Goal: Transaction & Acquisition: Purchase product/service

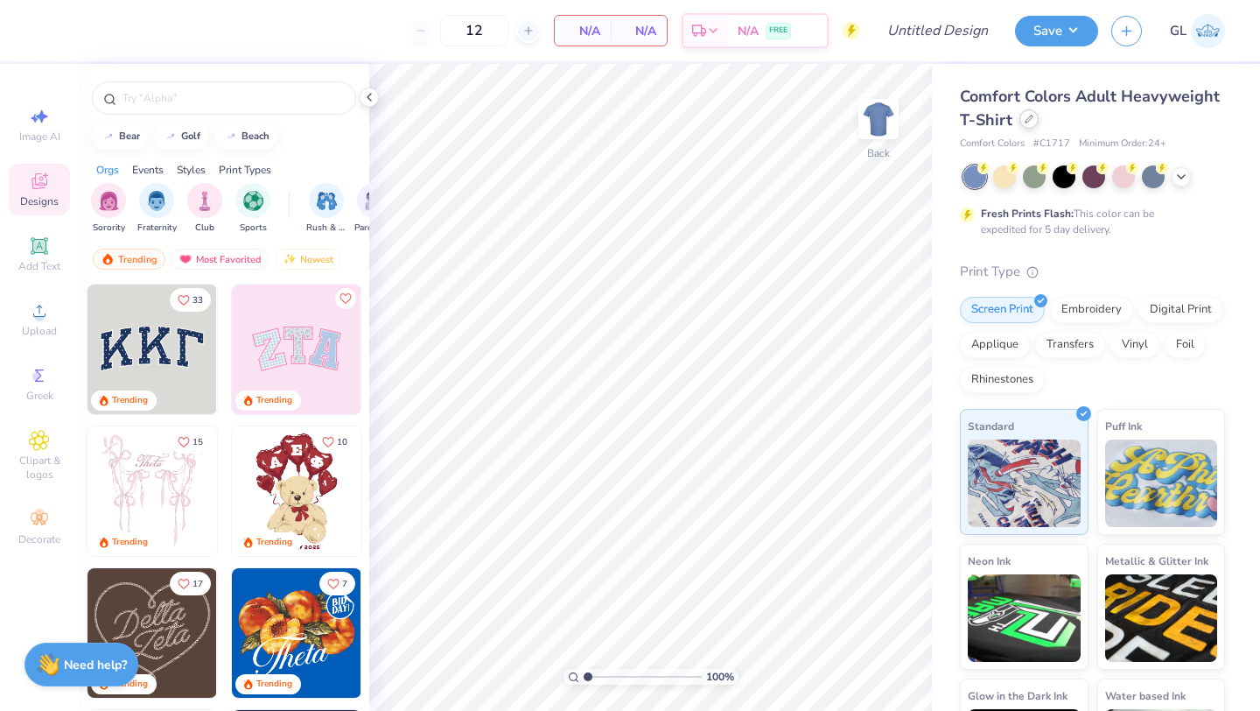
click at [1030, 122] on icon at bounding box center [1029, 119] width 9 height 9
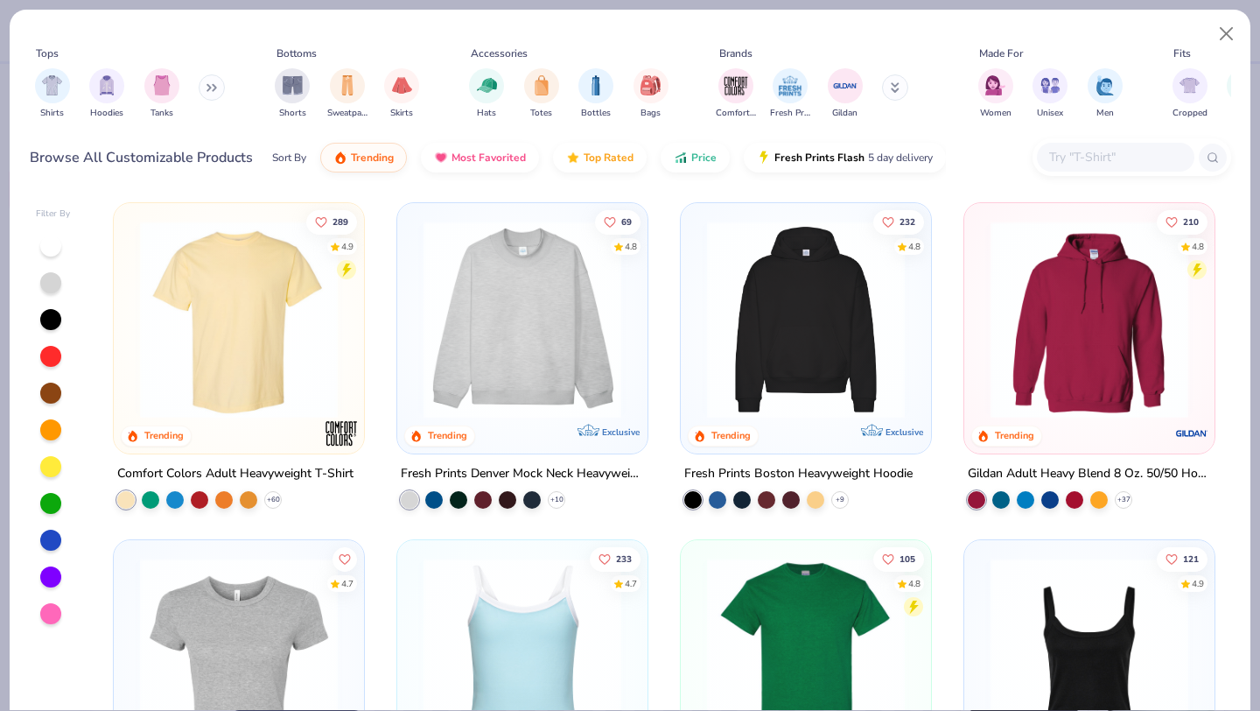
click at [215, 86] on icon at bounding box center [212, 87] width 11 height 9
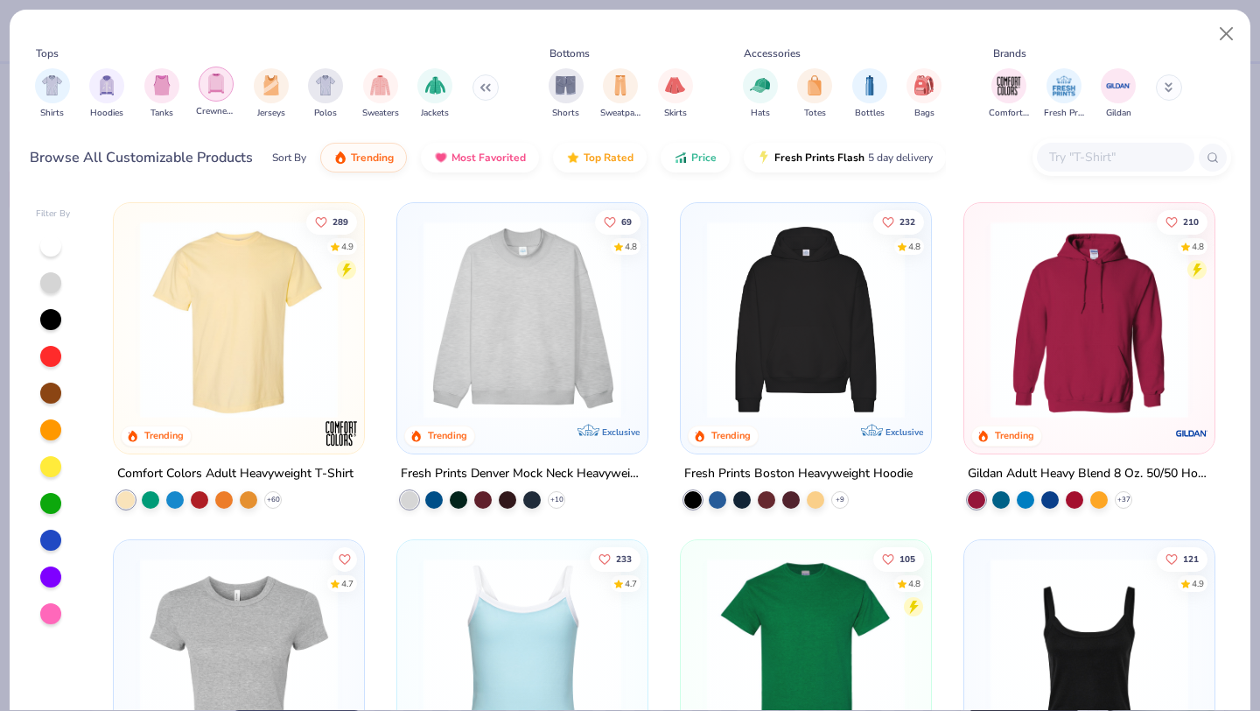
click at [217, 84] on img "filter for Crewnecks" at bounding box center [216, 84] width 19 height 20
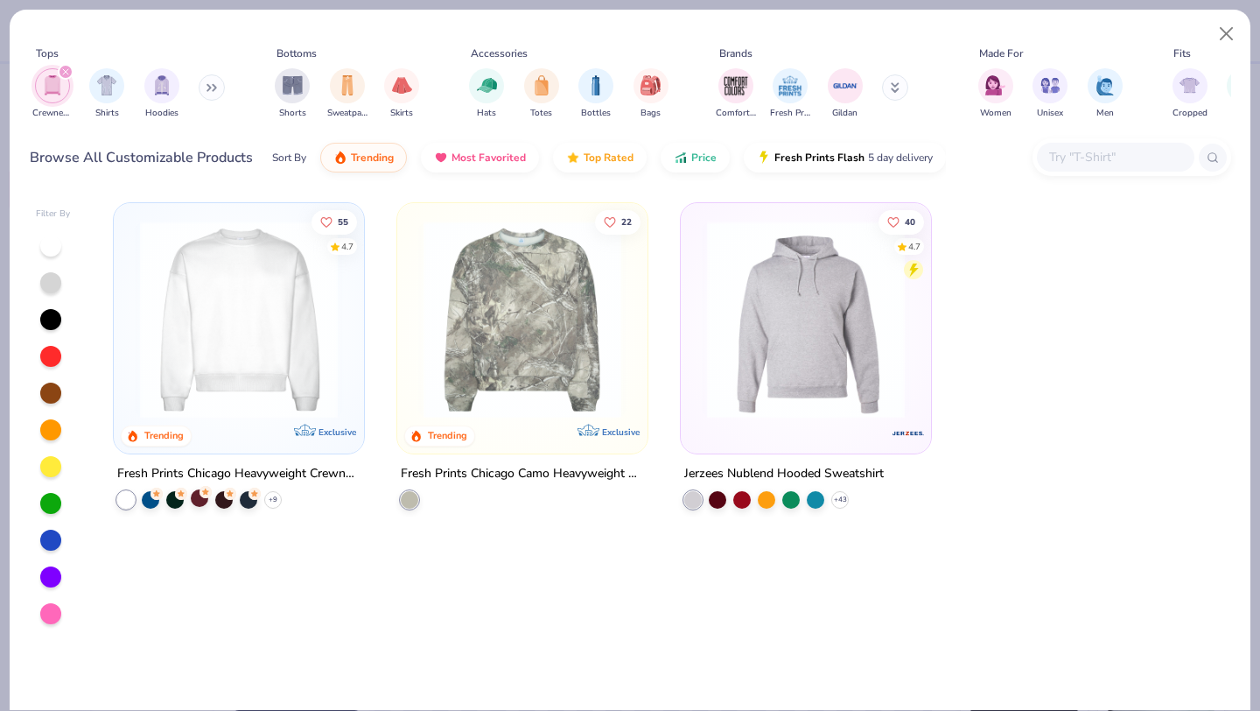
click at [198, 494] on div at bounding box center [200, 498] width 18 height 18
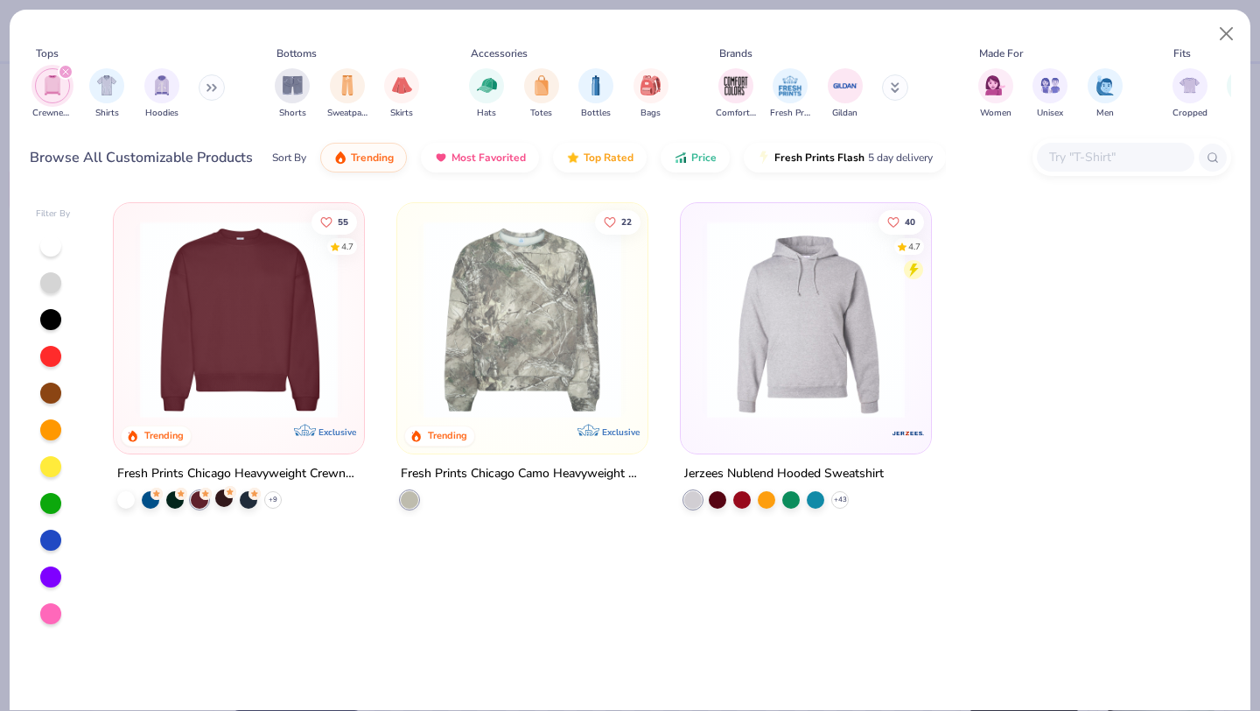
click at [227, 494] on icon at bounding box center [230, 492] width 12 height 12
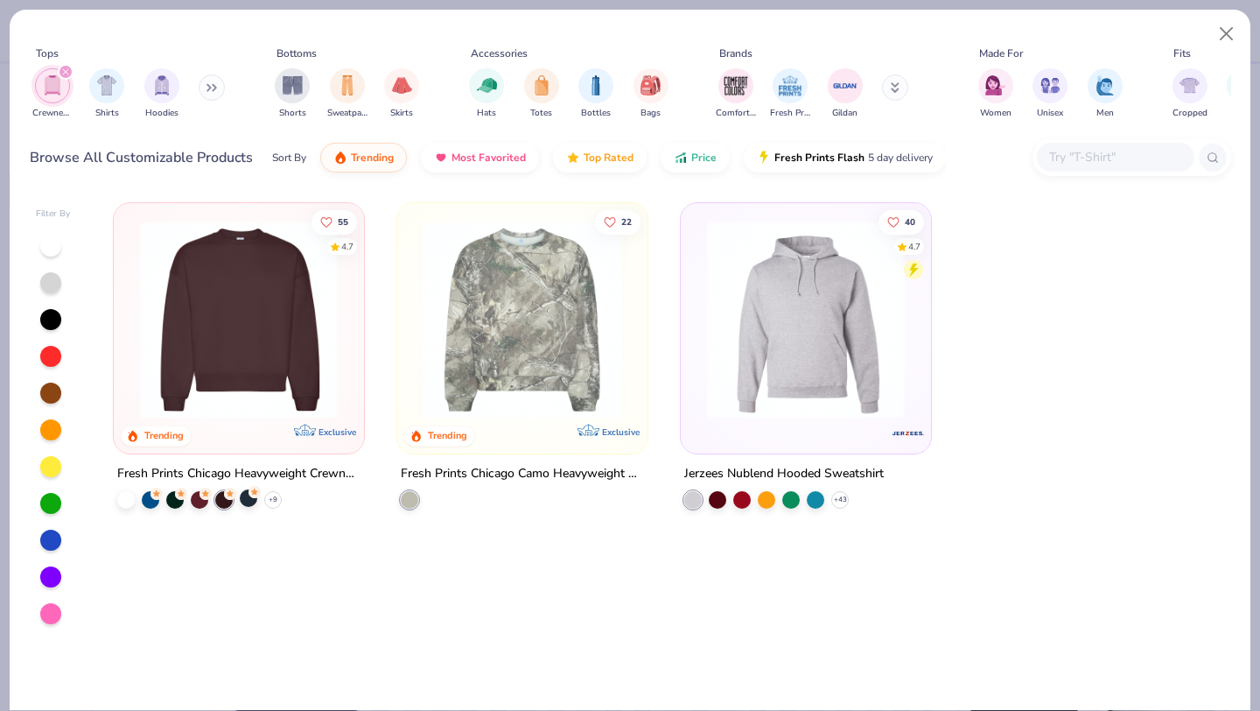
click at [250, 494] on icon at bounding box center [255, 492] width 12 height 12
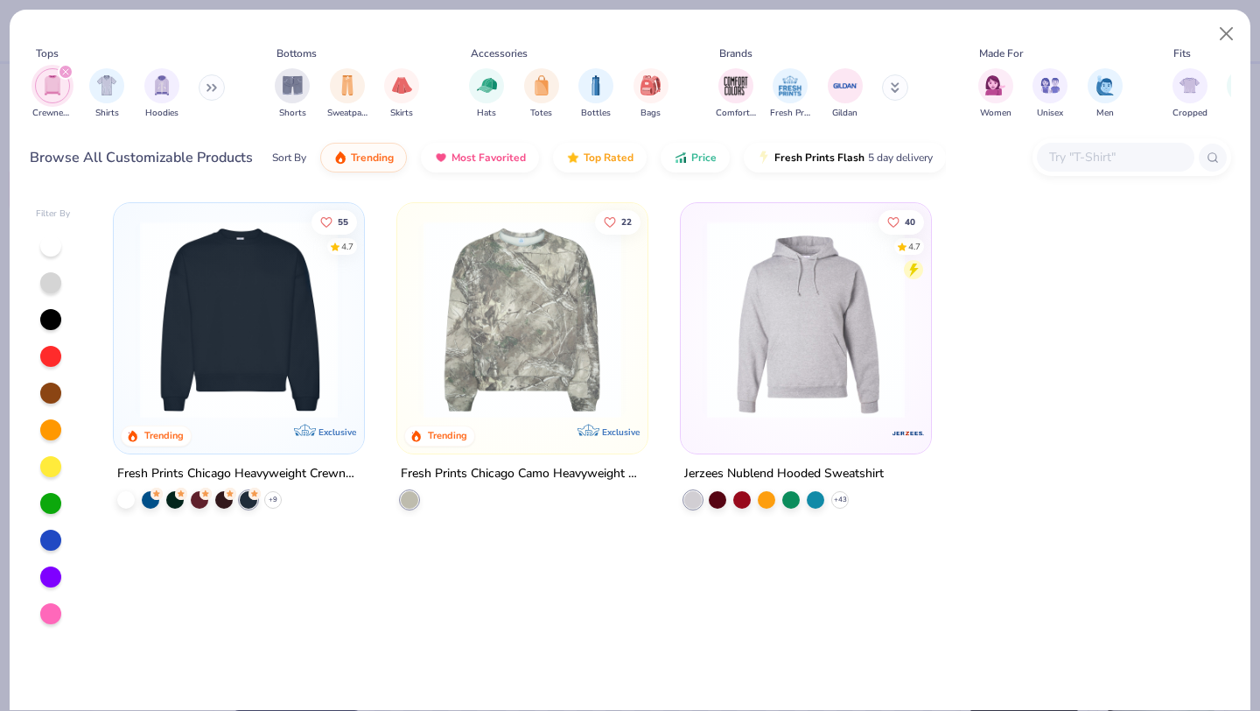
click at [238, 343] on img at bounding box center [238, 320] width 215 height 198
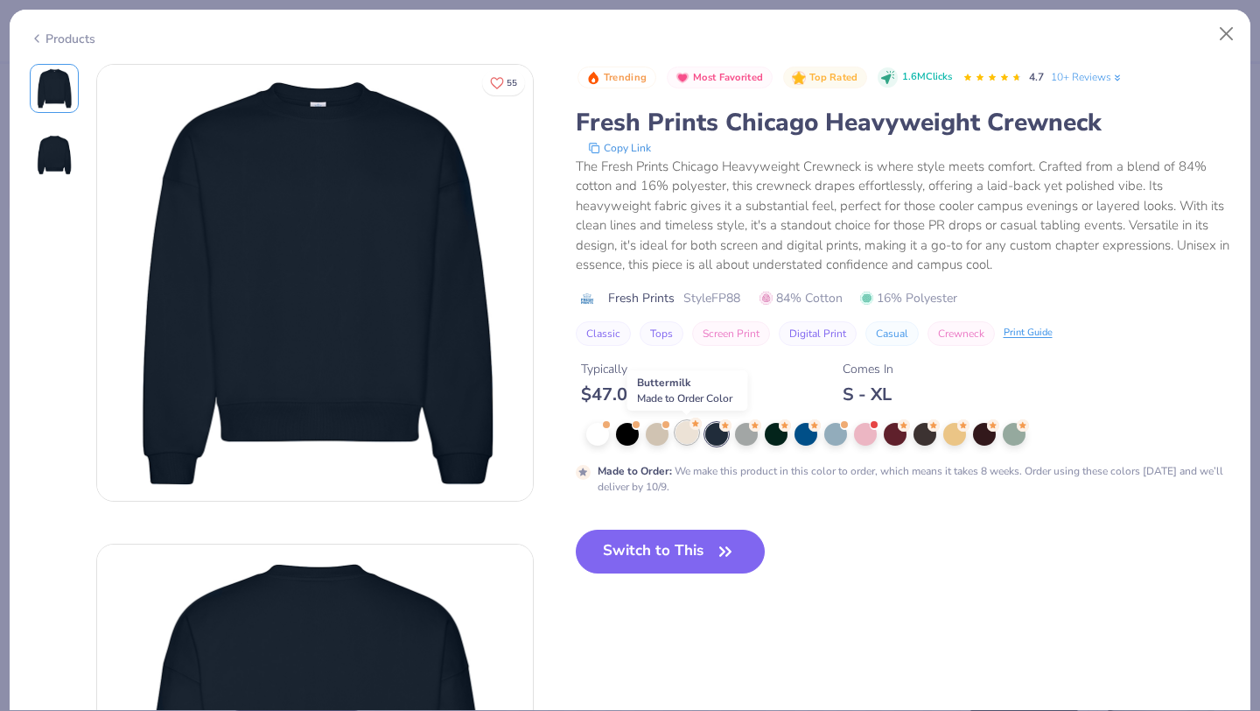
click at [689, 431] on div at bounding box center [687, 432] width 23 height 23
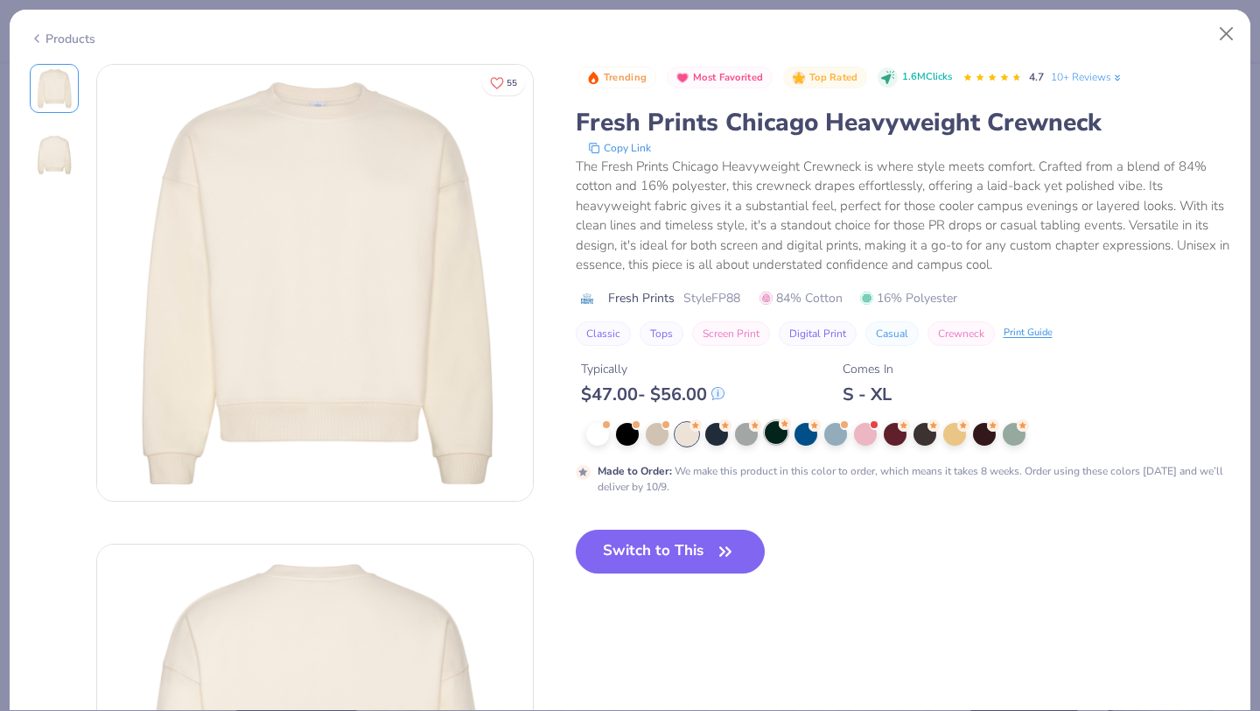
click at [765, 433] on div at bounding box center [776, 432] width 23 height 23
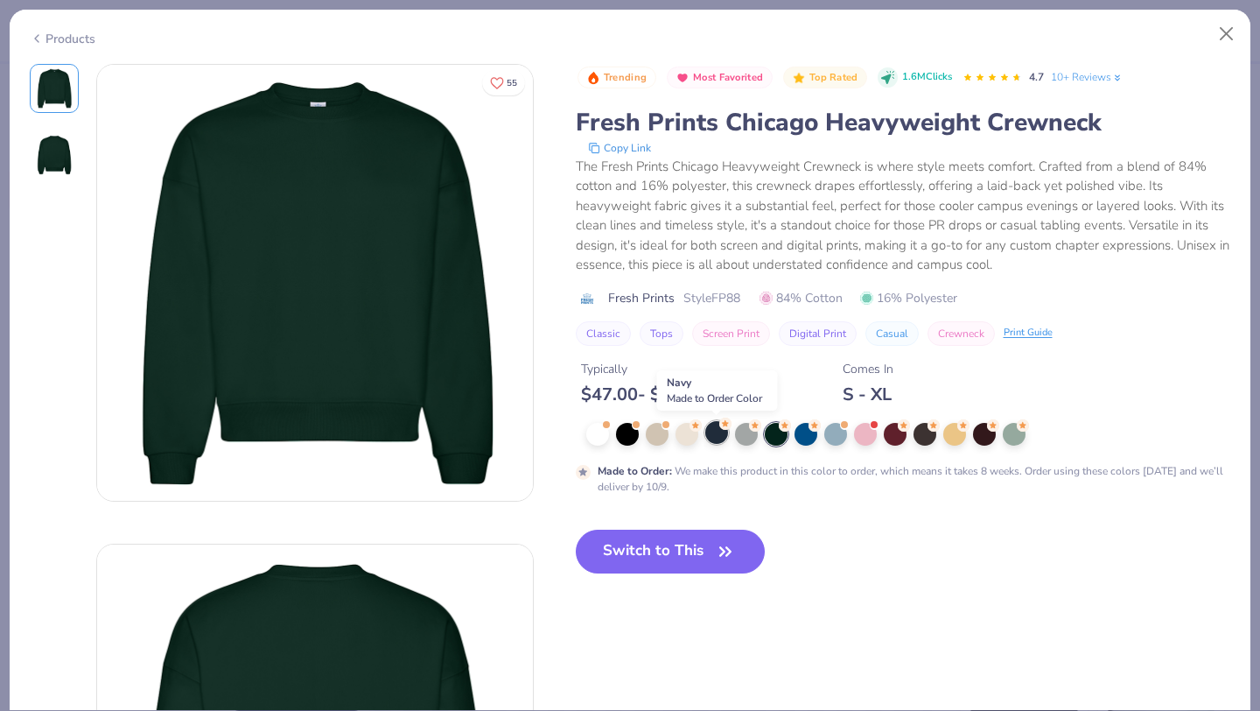
click at [715, 428] on div at bounding box center [716, 432] width 23 height 23
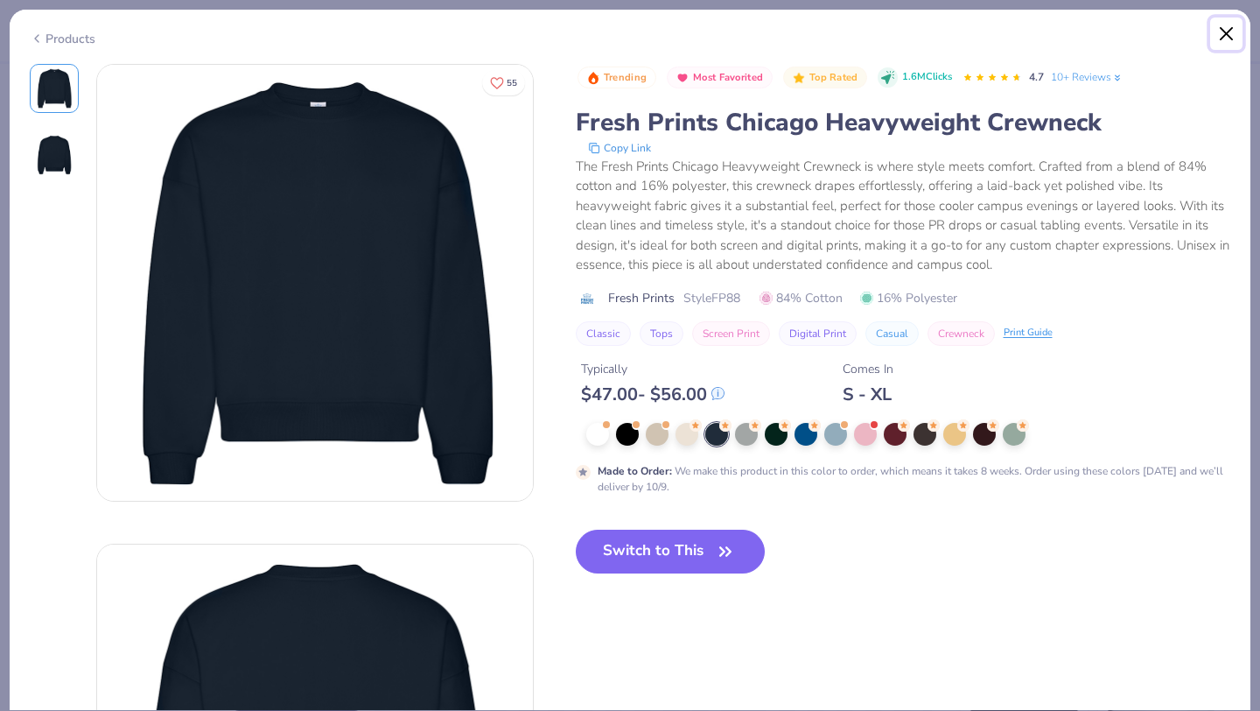
click at [1229, 29] on button "Close" at bounding box center [1226, 34] width 33 height 33
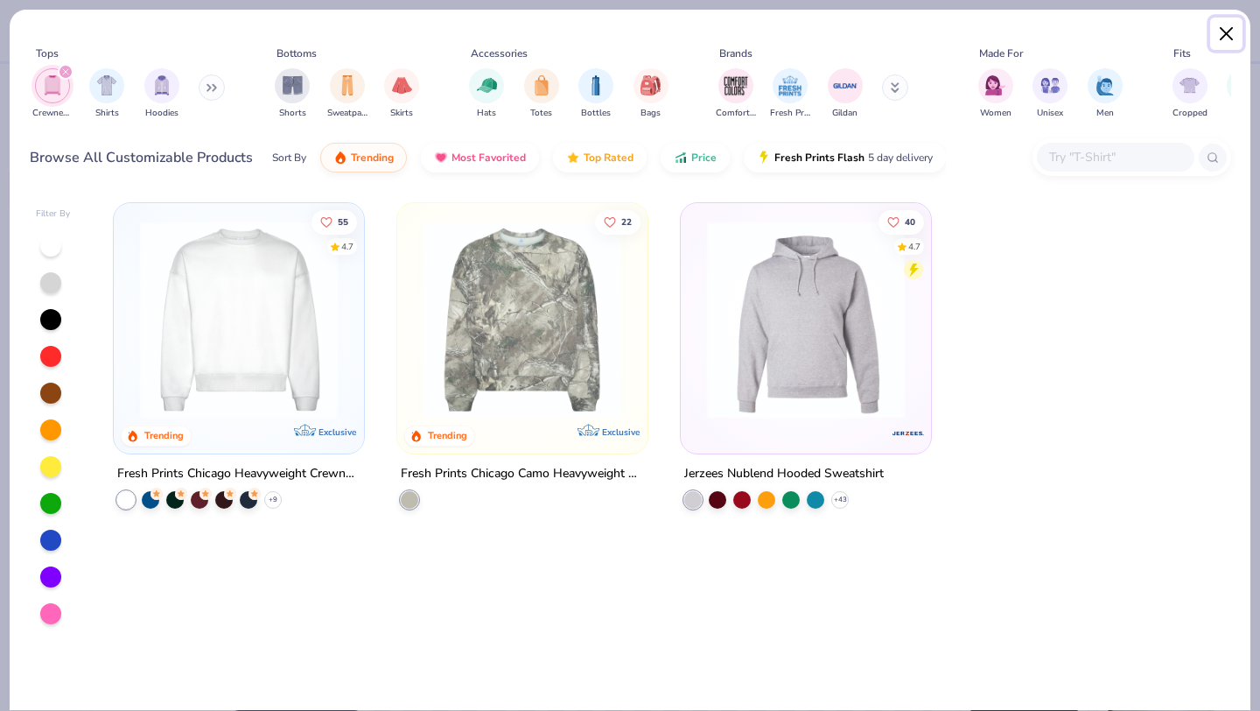
click at [1218, 34] on button "Close" at bounding box center [1226, 34] width 33 height 33
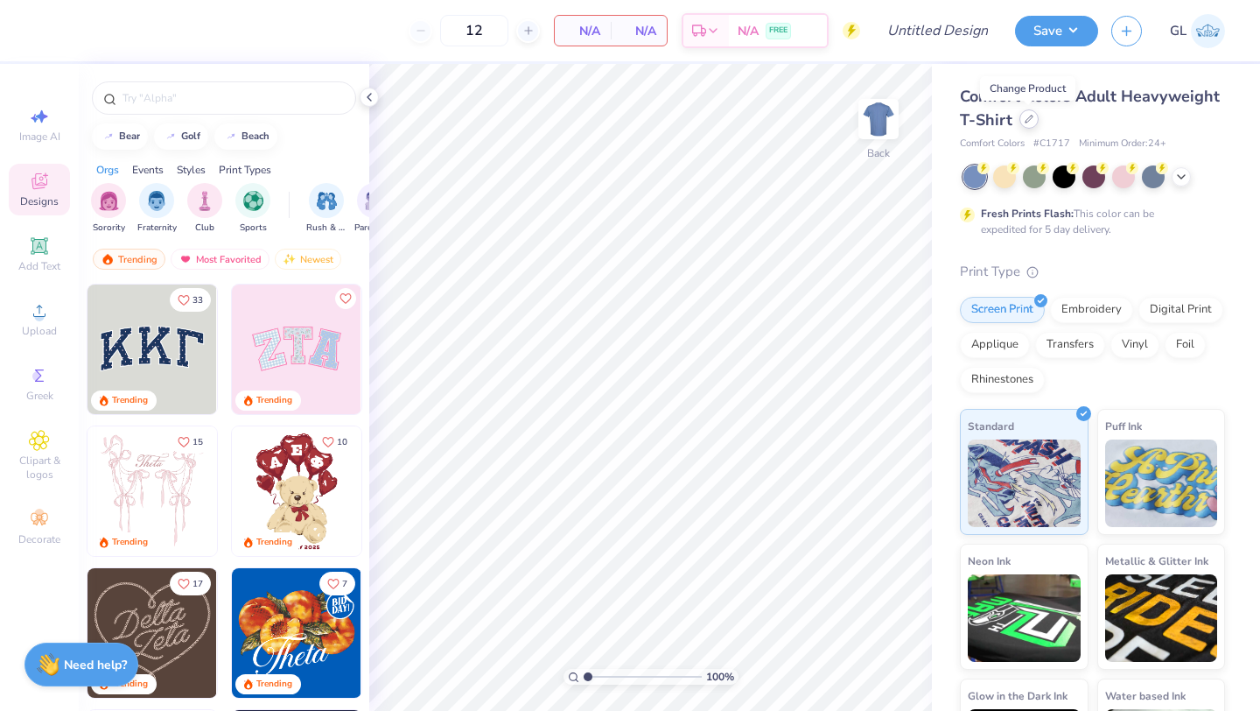
click at [1025, 120] on icon at bounding box center [1029, 119] width 9 height 9
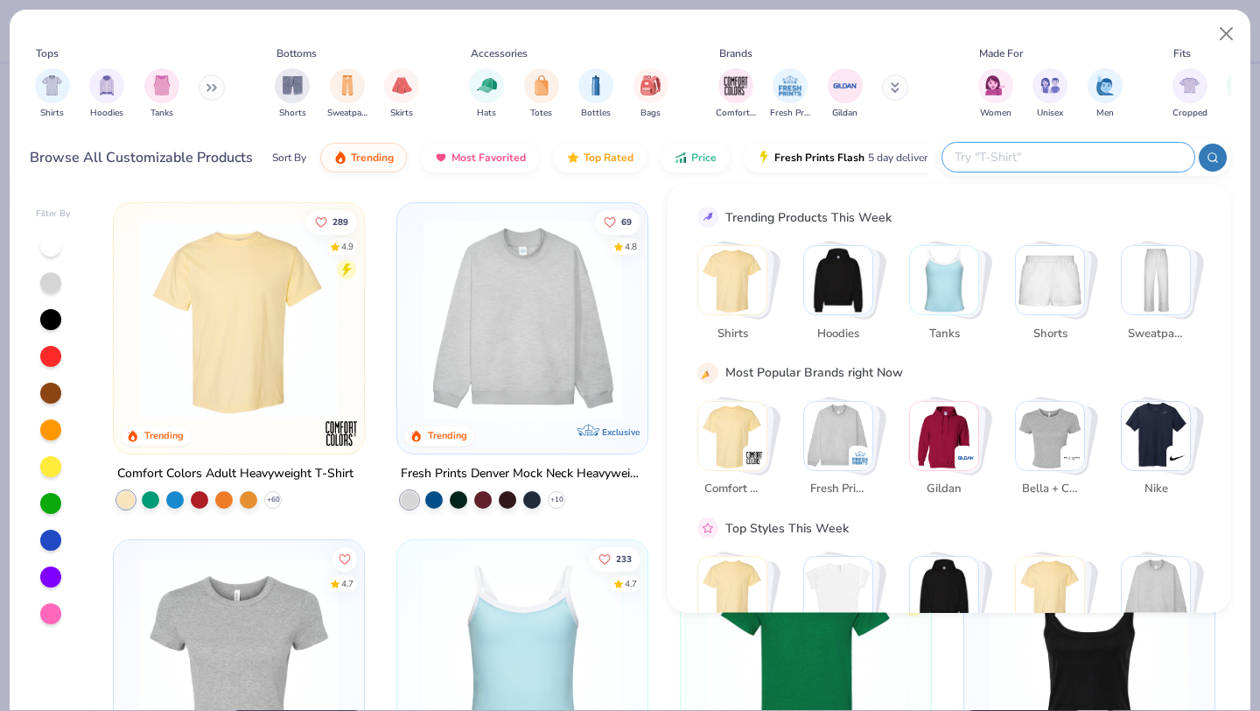
click at [1105, 158] on input "text" at bounding box center [1067, 157] width 229 height 20
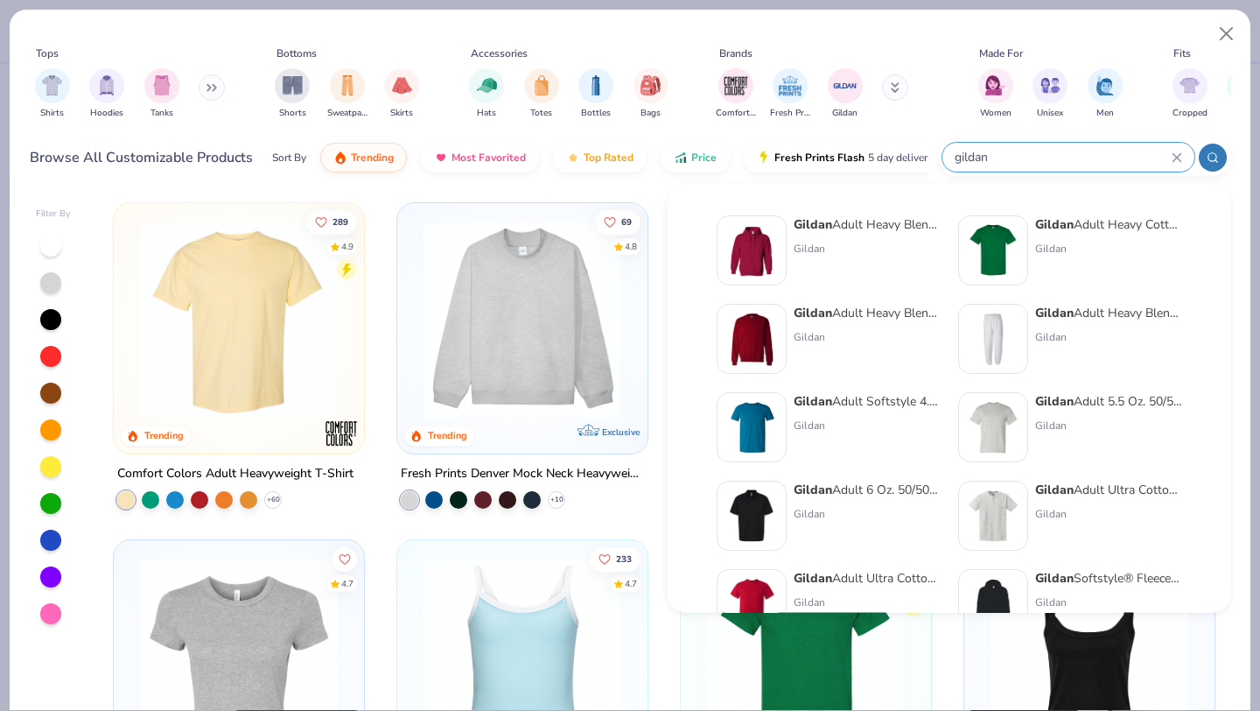
type input "gildan"
click at [859, 312] on div "Gildan Adult Heavy Blend Adult 8 Oz. 50/50 Fleece Crew" at bounding box center [867, 313] width 147 height 18
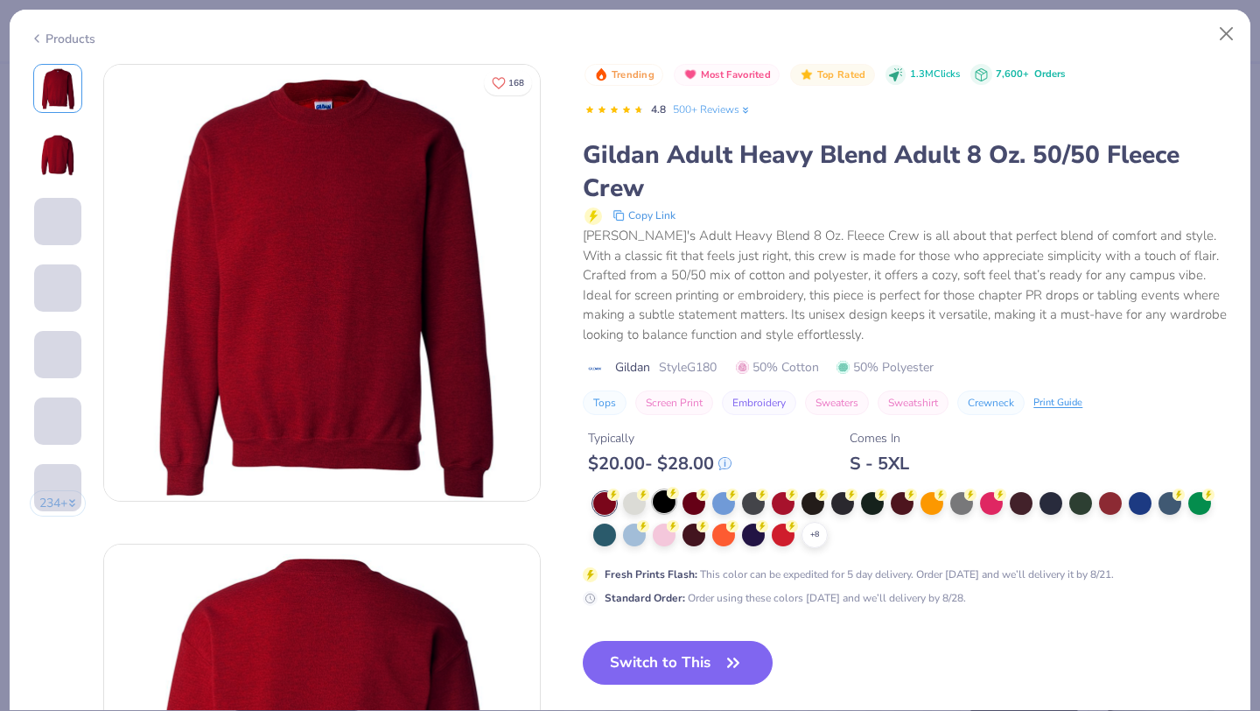
click at [667, 499] on icon at bounding box center [673, 493] width 12 height 12
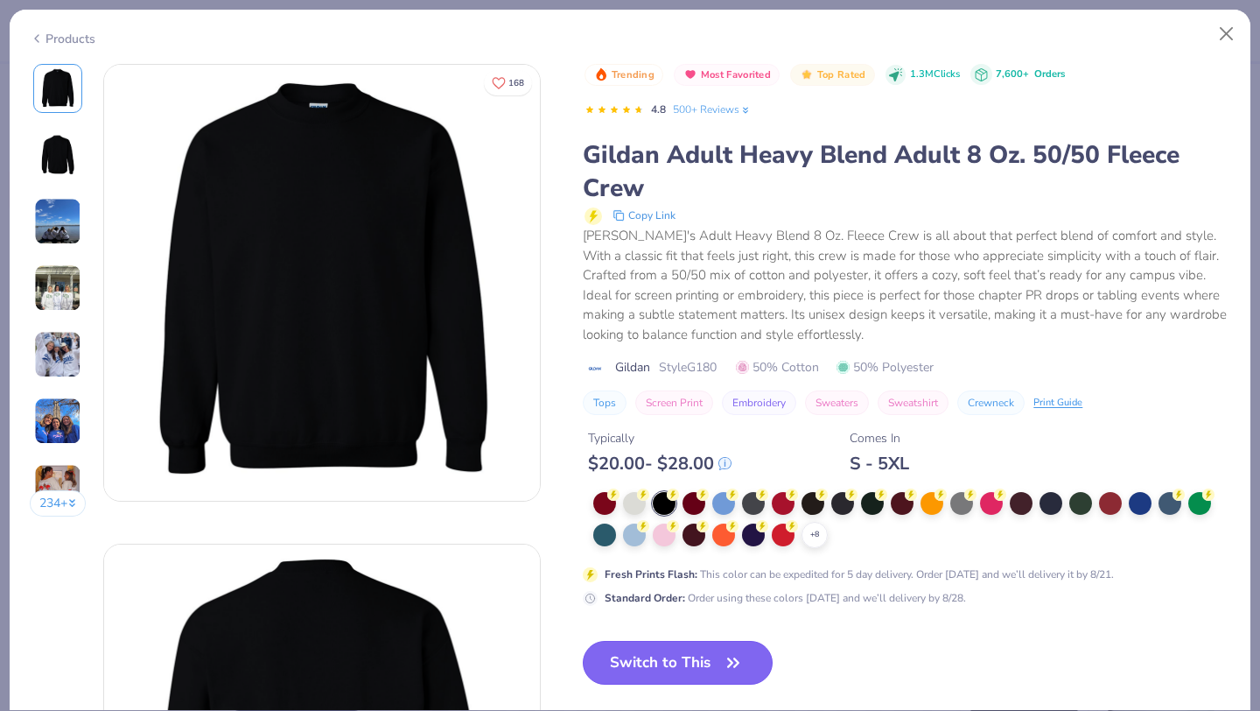
click at [679, 671] on button "Switch to This" at bounding box center [678, 663] width 190 height 44
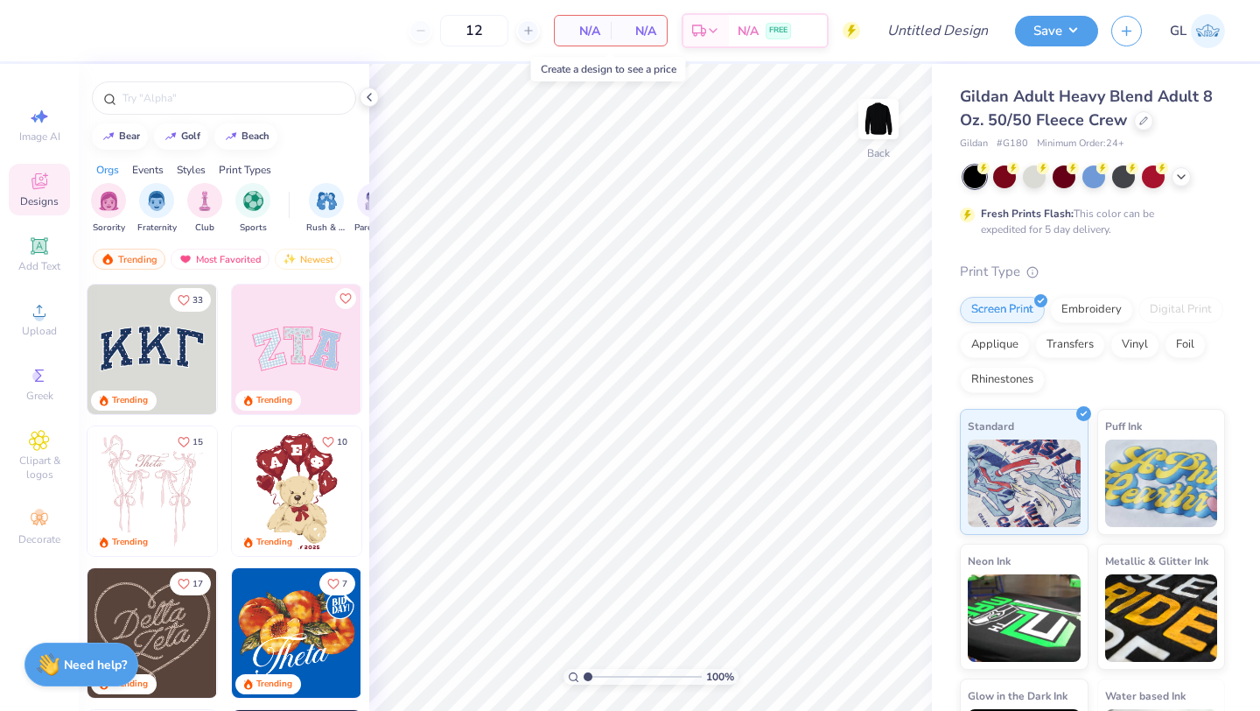
click at [577, 28] on span "N/A" at bounding box center [582, 31] width 35 height 18
click at [585, 26] on span "N/A" at bounding box center [582, 31] width 35 height 18
click at [40, 326] on span "Upload" at bounding box center [39, 331] width 35 height 14
click at [48, 319] on icon at bounding box center [39, 310] width 21 height 21
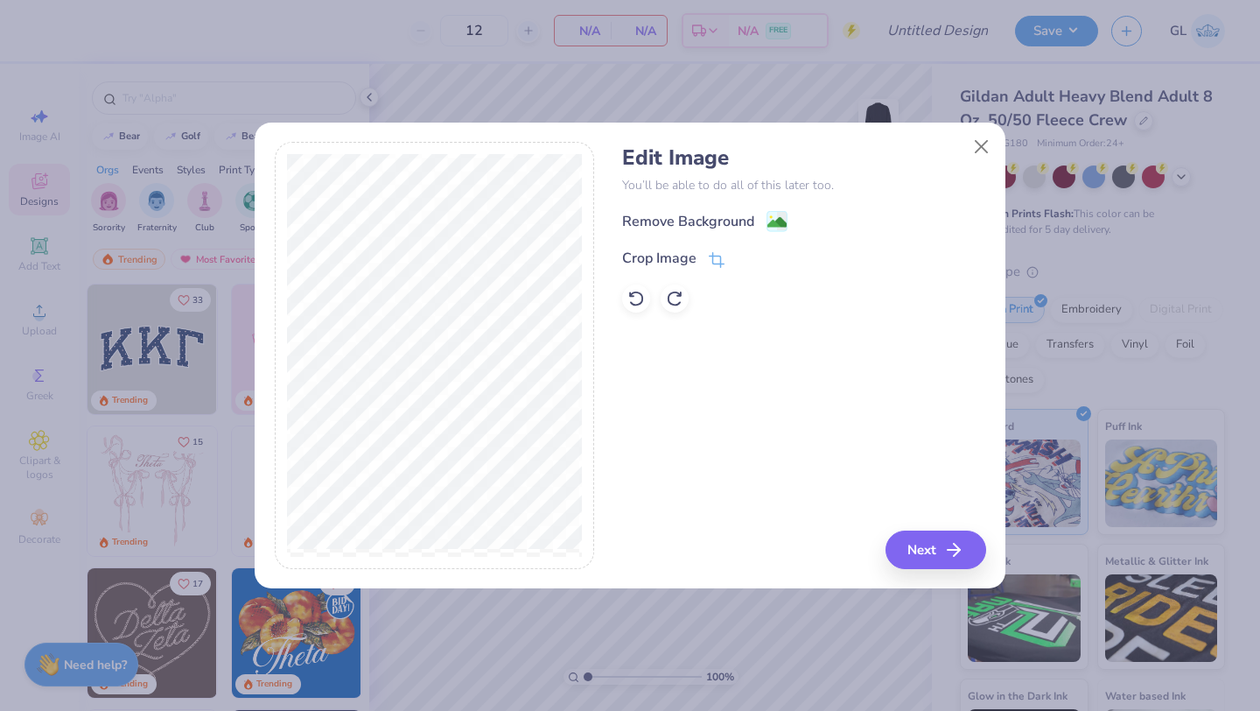
click at [717, 234] on div "Remove Background Crop Image" at bounding box center [803, 261] width 363 height 102
click at [710, 226] on div "Remove Background" at bounding box center [688, 223] width 132 height 21
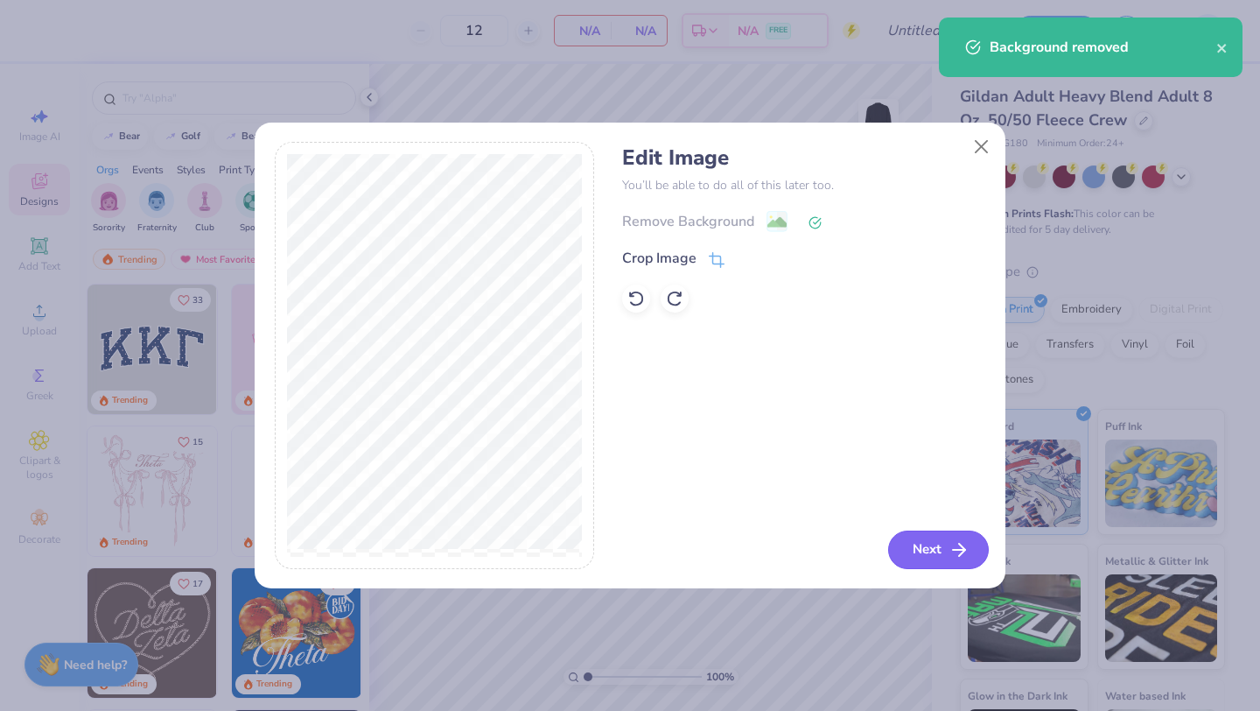
click at [919, 551] on button "Next" at bounding box center [938, 549] width 101 height 39
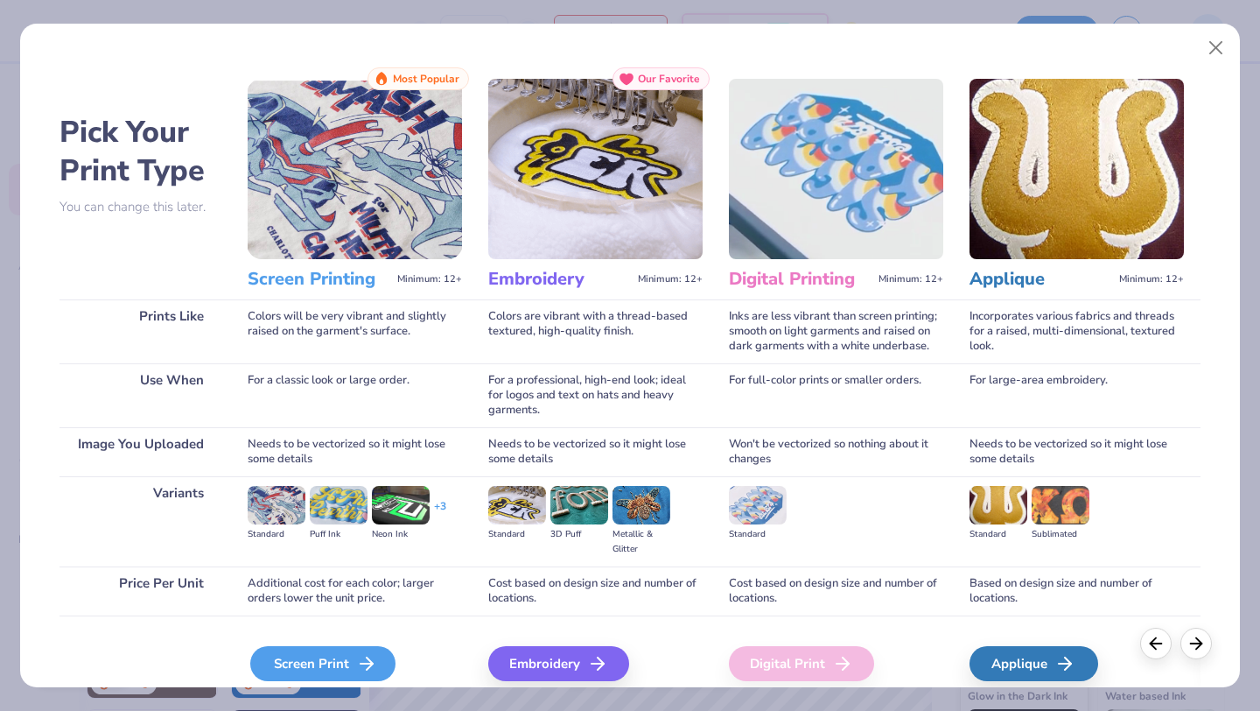
click at [309, 662] on div "Screen Print" at bounding box center [322, 663] width 145 height 35
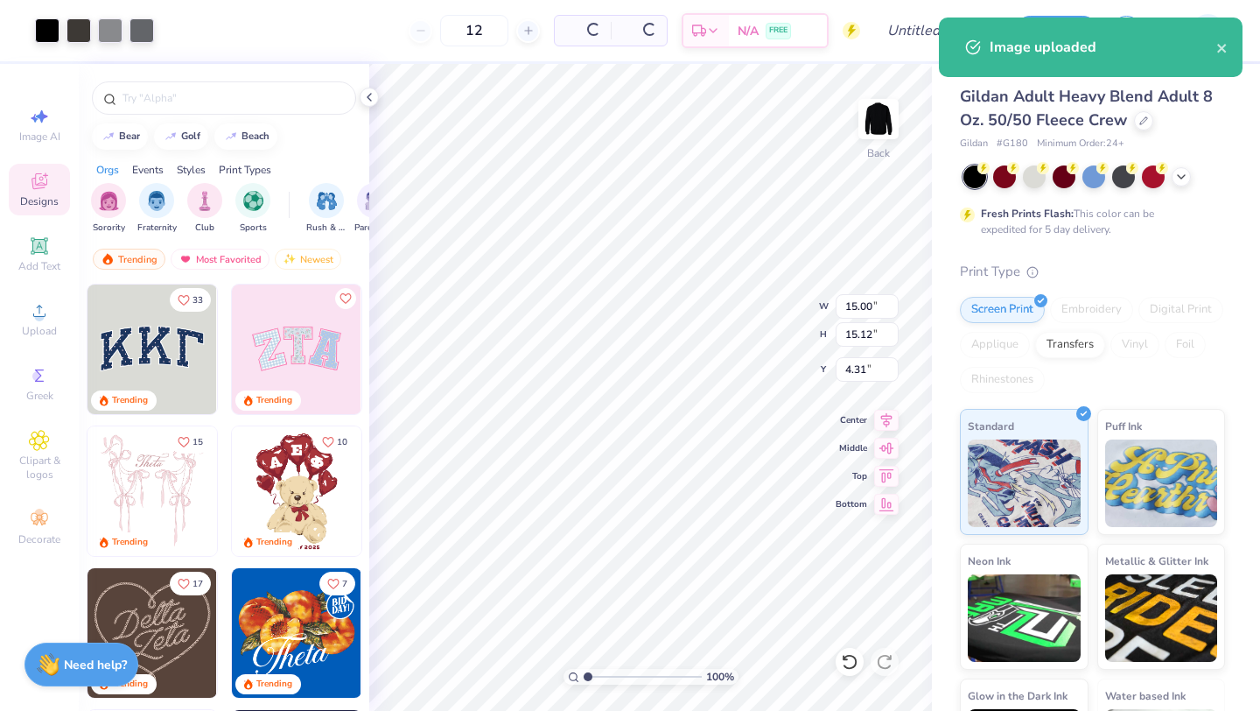
type input "8.10"
type input "8.17"
type input "0.50"
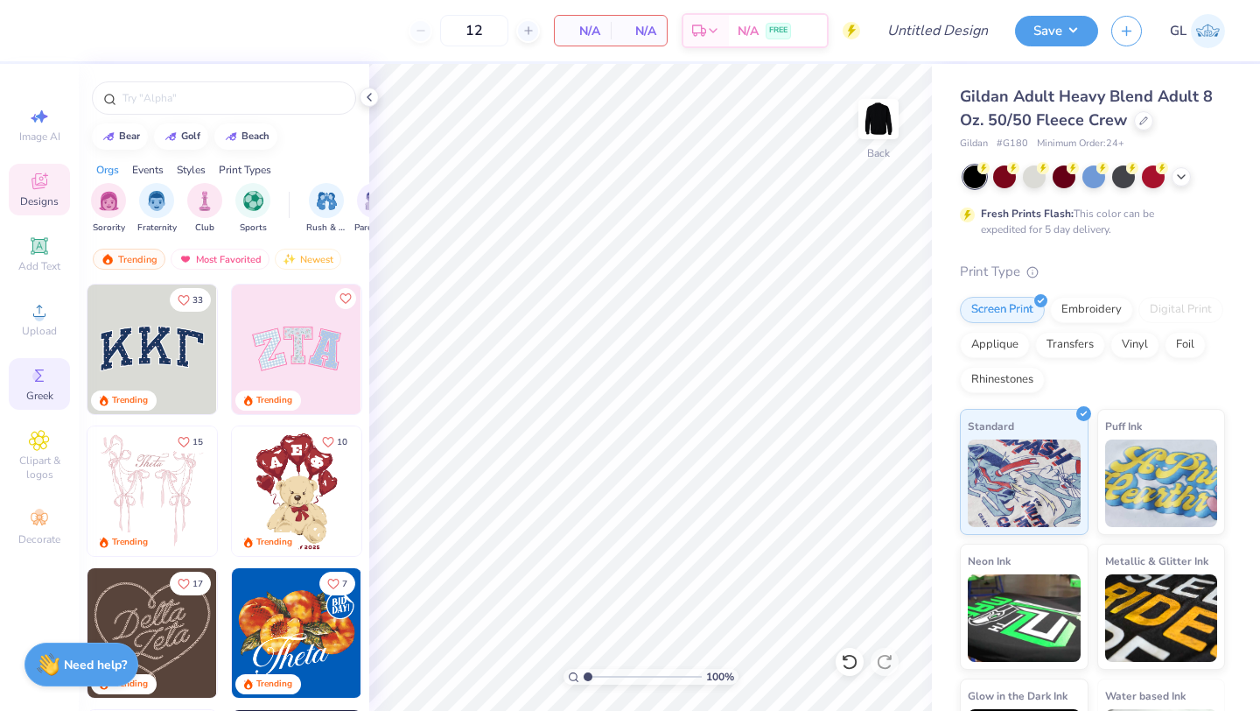
click at [41, 380] on icon at bounding box center [39, 375] width 21 height 21
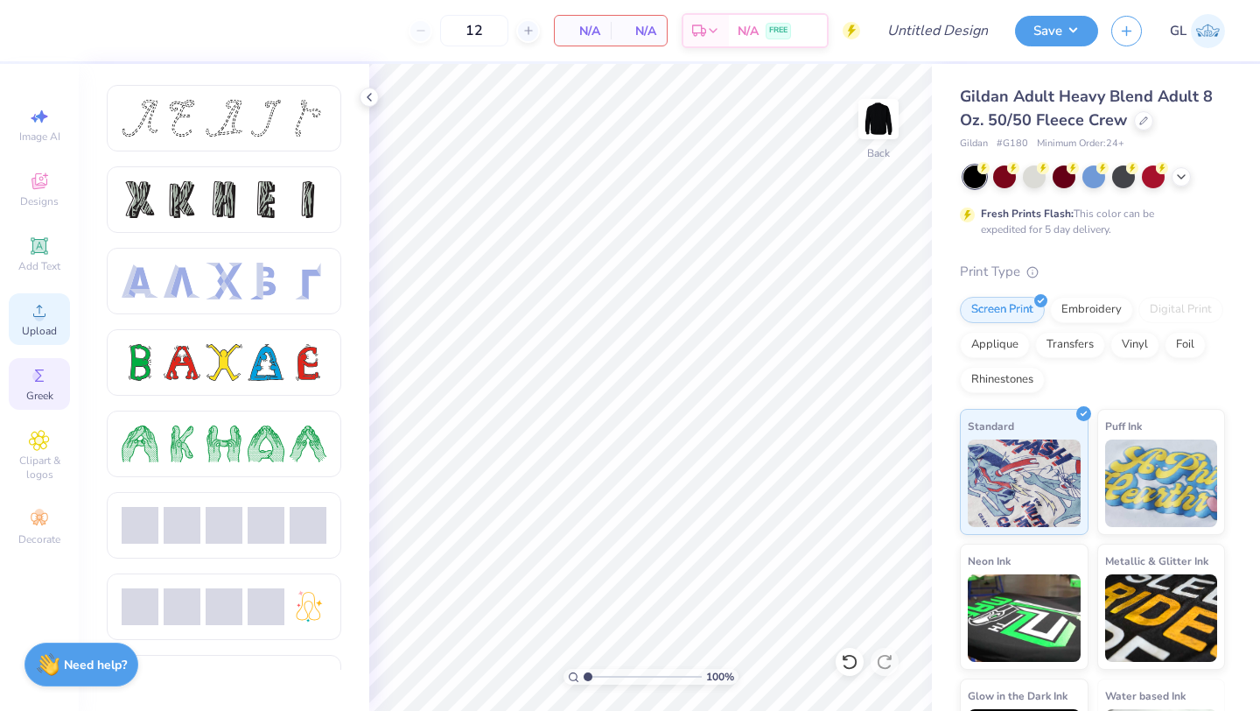
click at [30, 334] on span "Upload" at bounding box center [39, 331] width 35 height 14
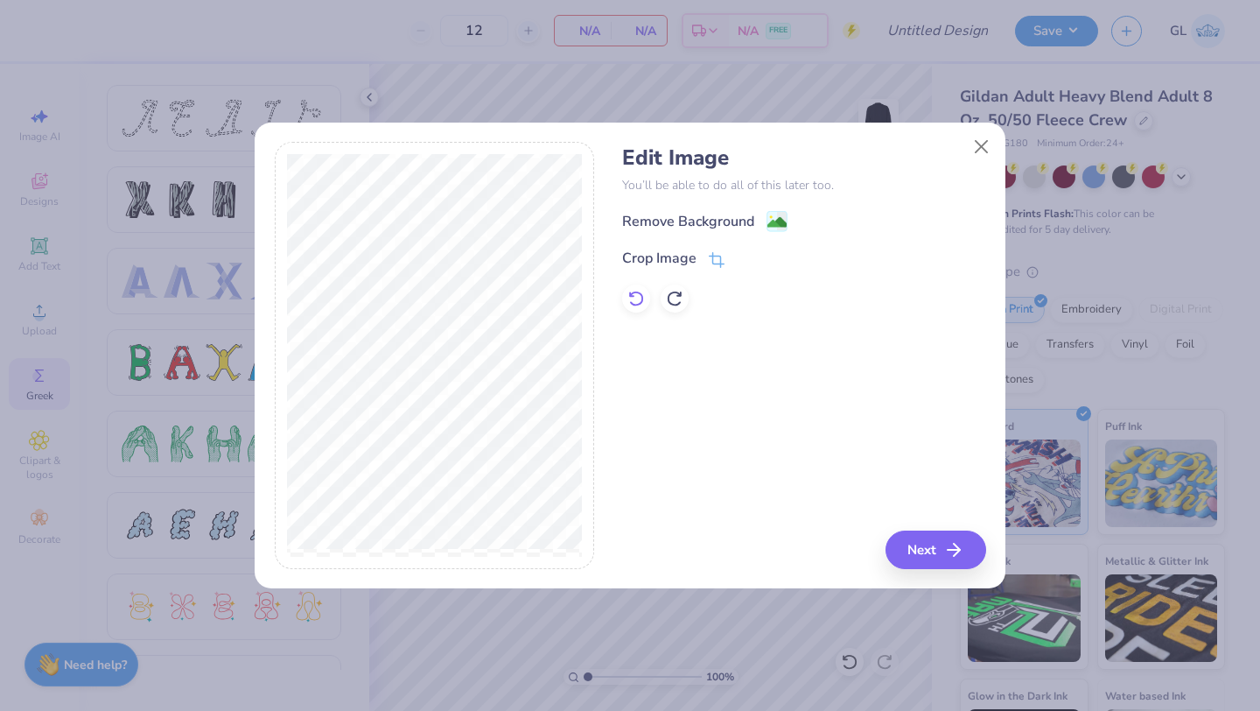
click at [627, 296] on div at bounding box center [636, 298] width 28 height 28
click at [670, 301] on icon at bounding box center [675, 299] width 18 height 18
click at [949, 547] on icon "button" at bounding box center [959, 549] width 21 height 21
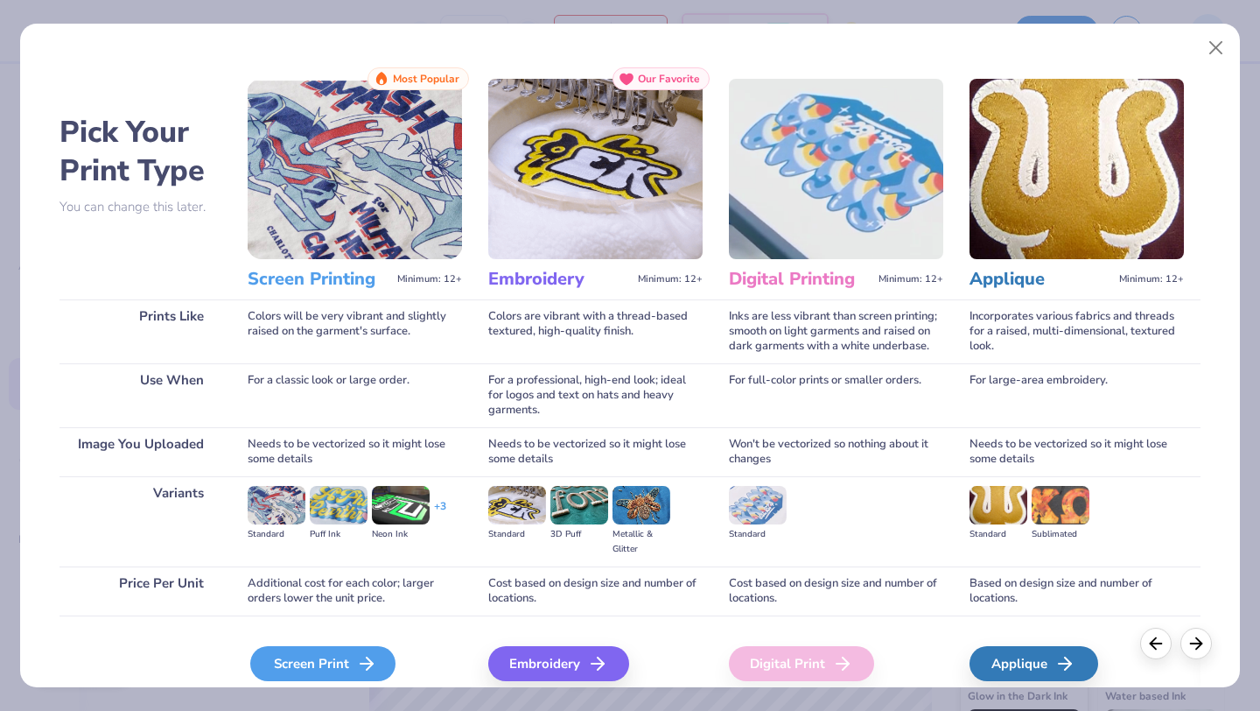
click at [327, 651] on div "Screen Print" at bounding box center [322, 663] width 145 height 35
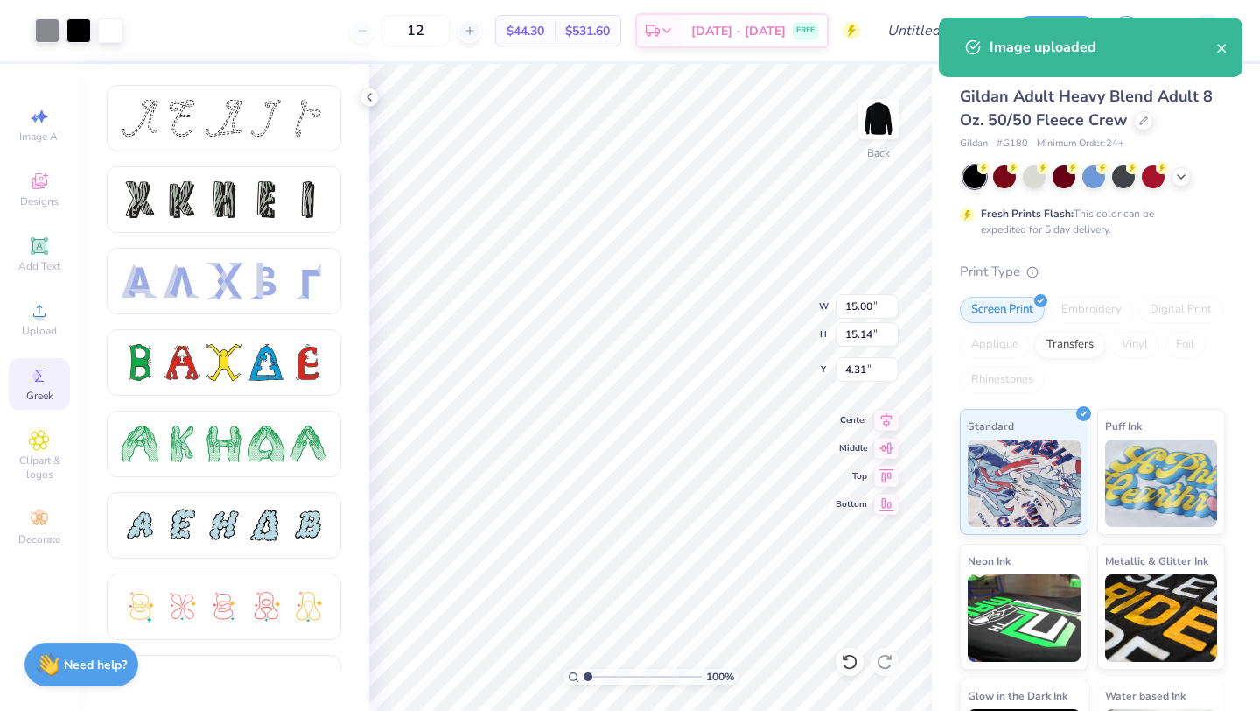
type input "2.96"
type input "2.99"
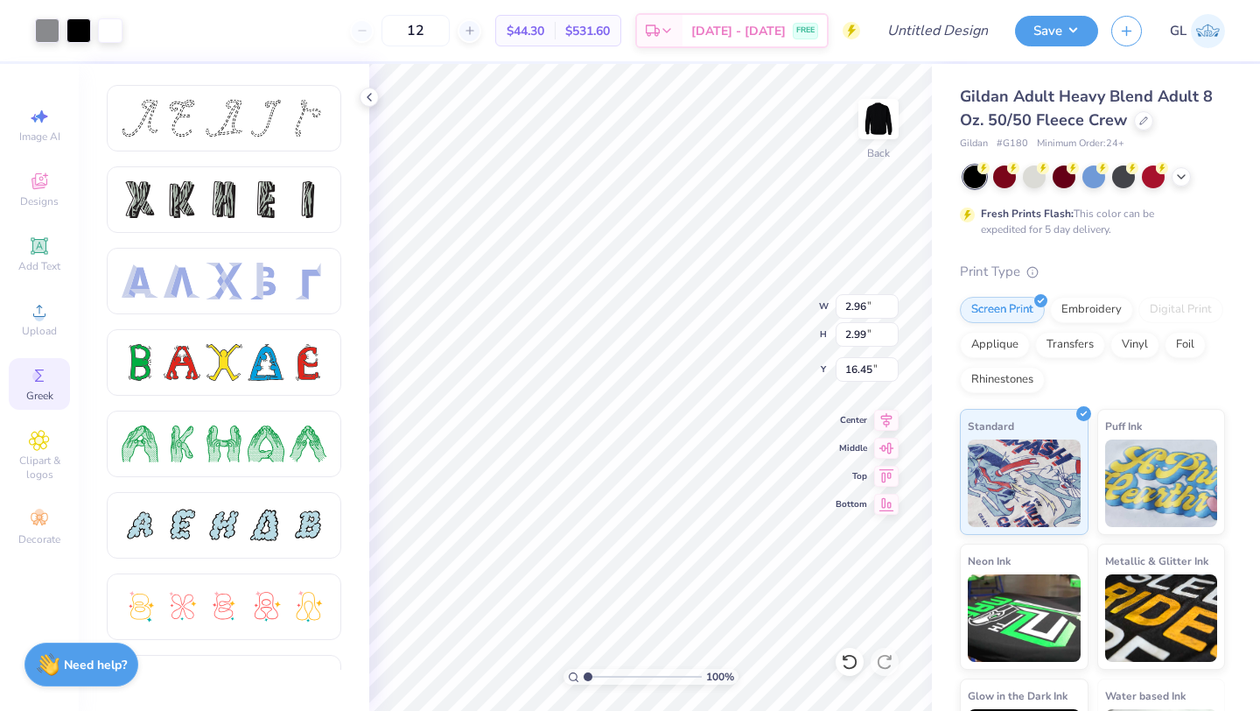
type input "2.21"
type input "2.32"
click at [539, 26] on span "$44.30" at bounding box center [526, 31] width 38 height 18
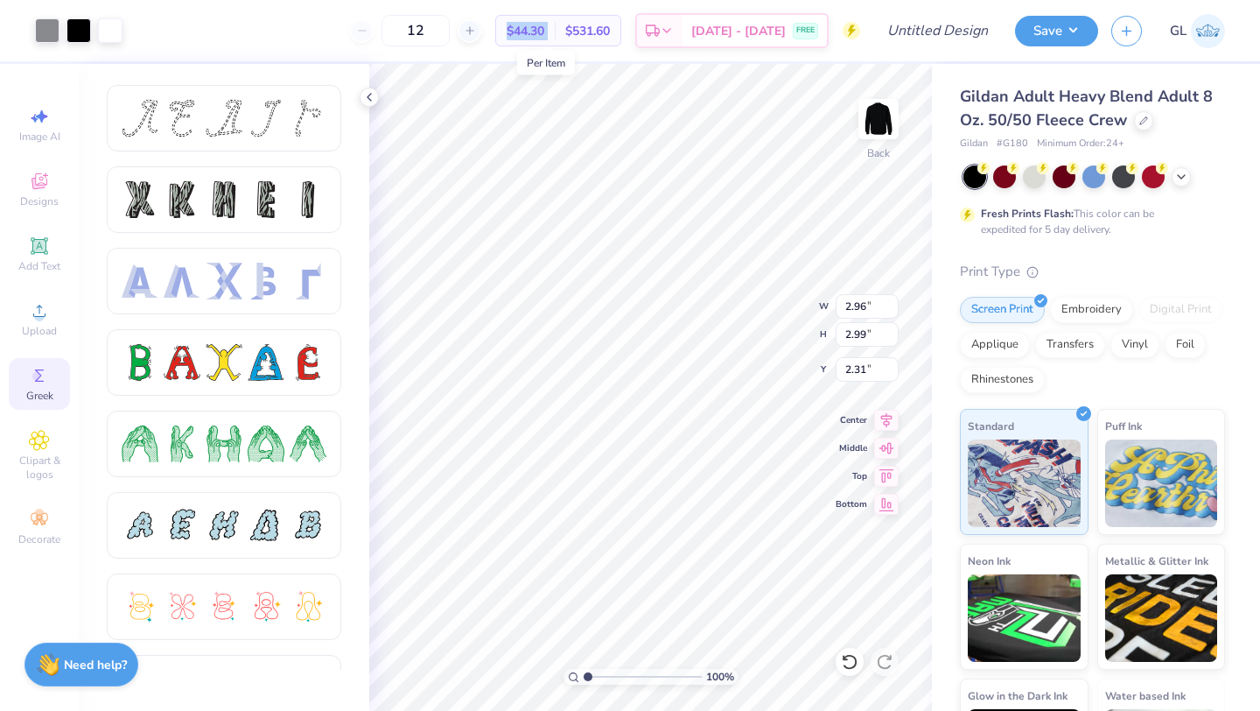
click at [539, 26] on span "$44.30" at bounding box center [526, 31] width 38 height 18
click at [544, 27] on span "$44.30" at bounding box center [526, 31] width 38 height 18
click at [1075, 314] on div "Embroidery" at bounding box center [1091, 307] width 83 height 26
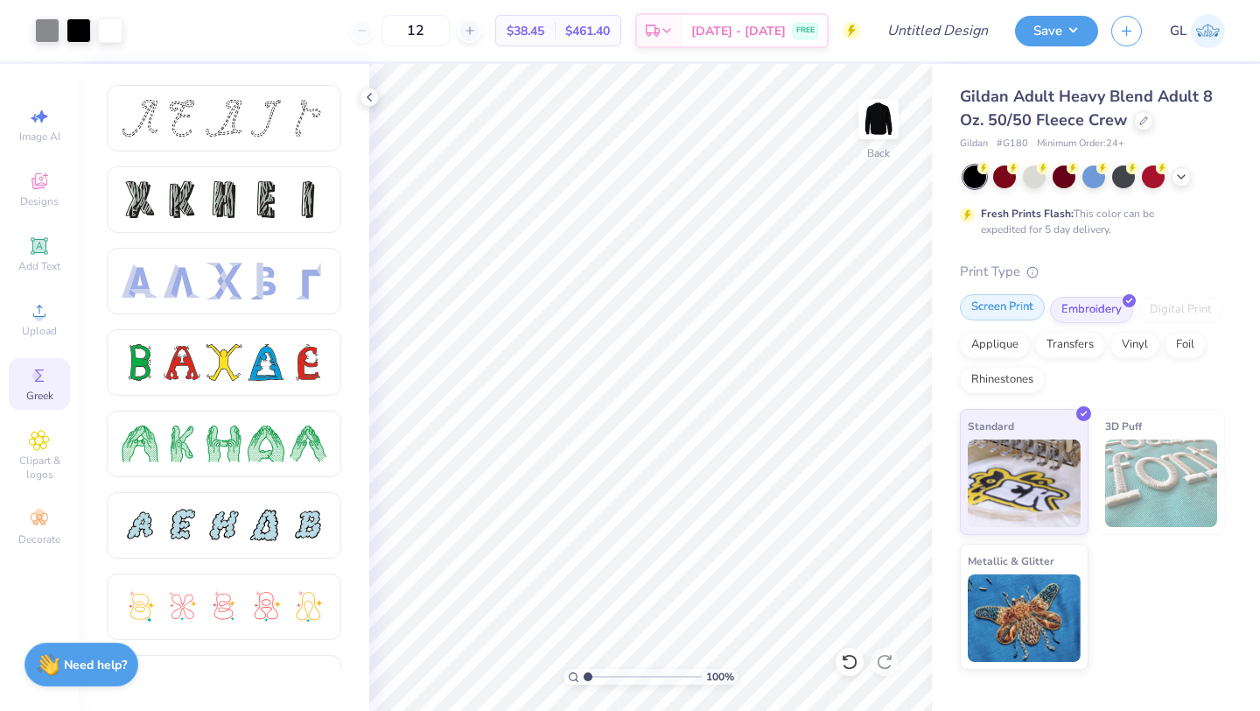
click at [1018, 313] on div "Screen Print" at bounding box center [1002, 307] width 85 height 26
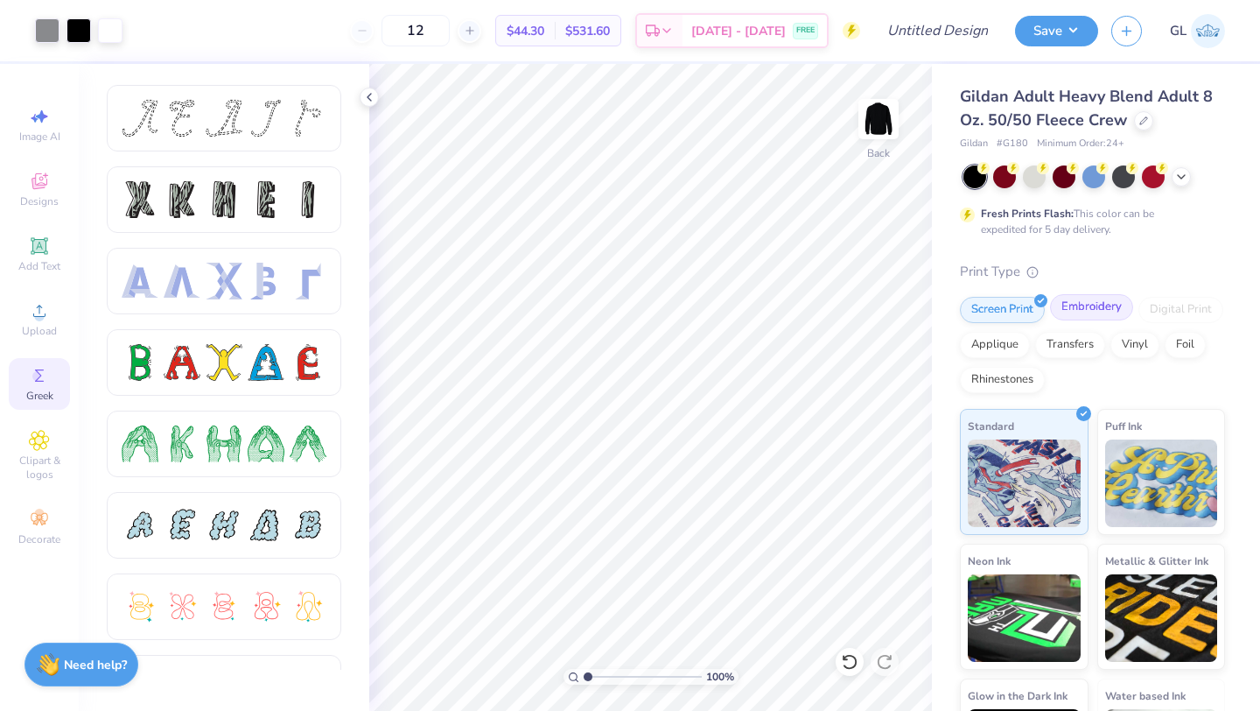
click at [1073, 312] on div "Embroidery" at bounding box center [1091, 307] width 83 height 26
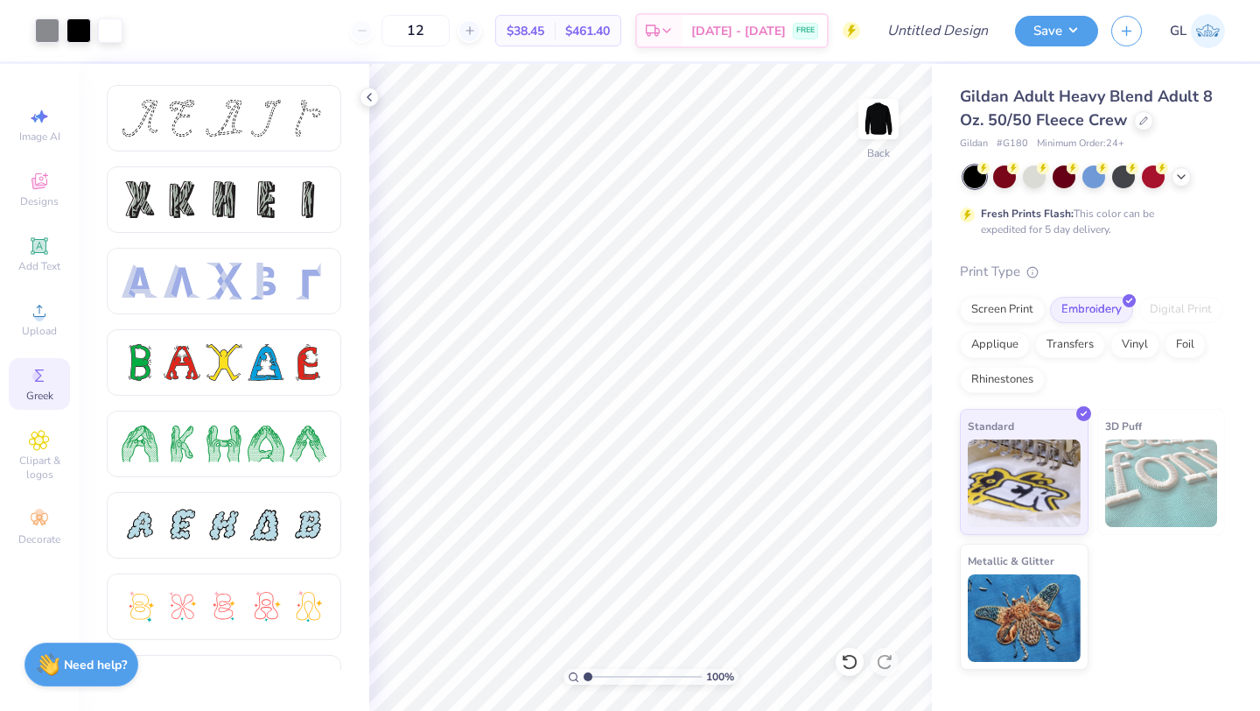
click at [610, 26] on span "$461.40" at bounding box center [587, 31] width 45 height 18
click at [544, 36] on span "$38.45" at bounding box center [526, 31] width 38 height 18
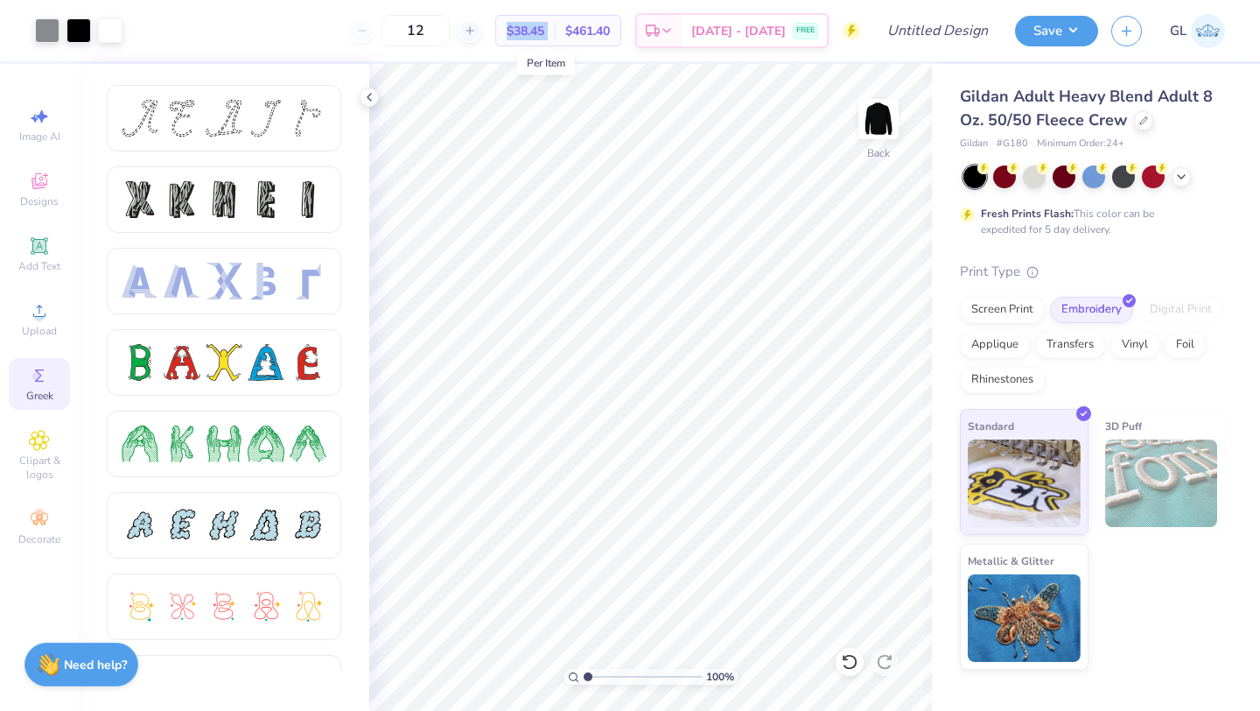
click at [544, 36] on span "$38.45" at bounding box center [526, 31] width 38 height 18
click at [449, 31] on input "12" at bounding box center [416, 31] width 68 height 32
click at [379, 30] on div "12" at bounding box center [415, 31] width 131 height 32
click at [387, 30] on div "12" at bounding box center [415, 31] width 131 height 32
click at [450, 30] on input "12" at bounding box center [416, 31] width 68 height 32
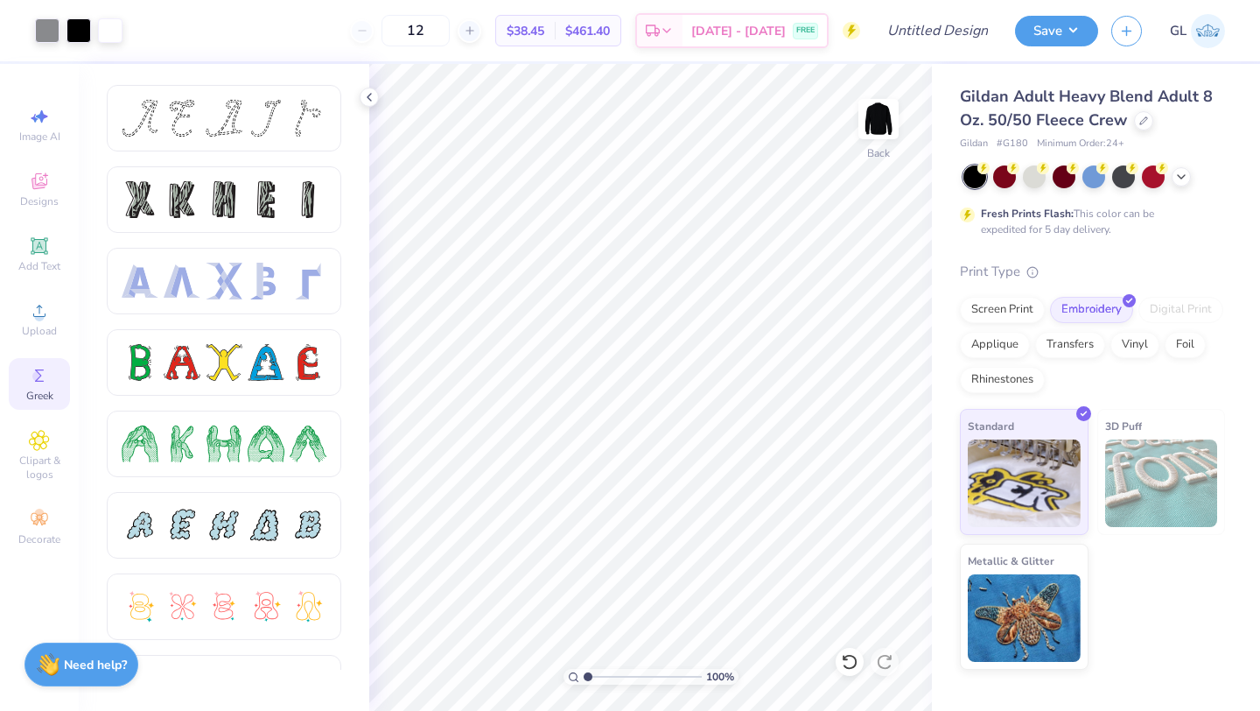
click at [380, 31] on div "12" at bounding box center [415, 31] width 131 height 32
click at [472, 31] on div "12" at bounding box center [415, 31] width 131 height 32
click at [476, 28] on icon at bounding box center [470, 31] width 12 height 12
click at [368, 32] on icon at bounding box center [362, 31] width 12 height 12
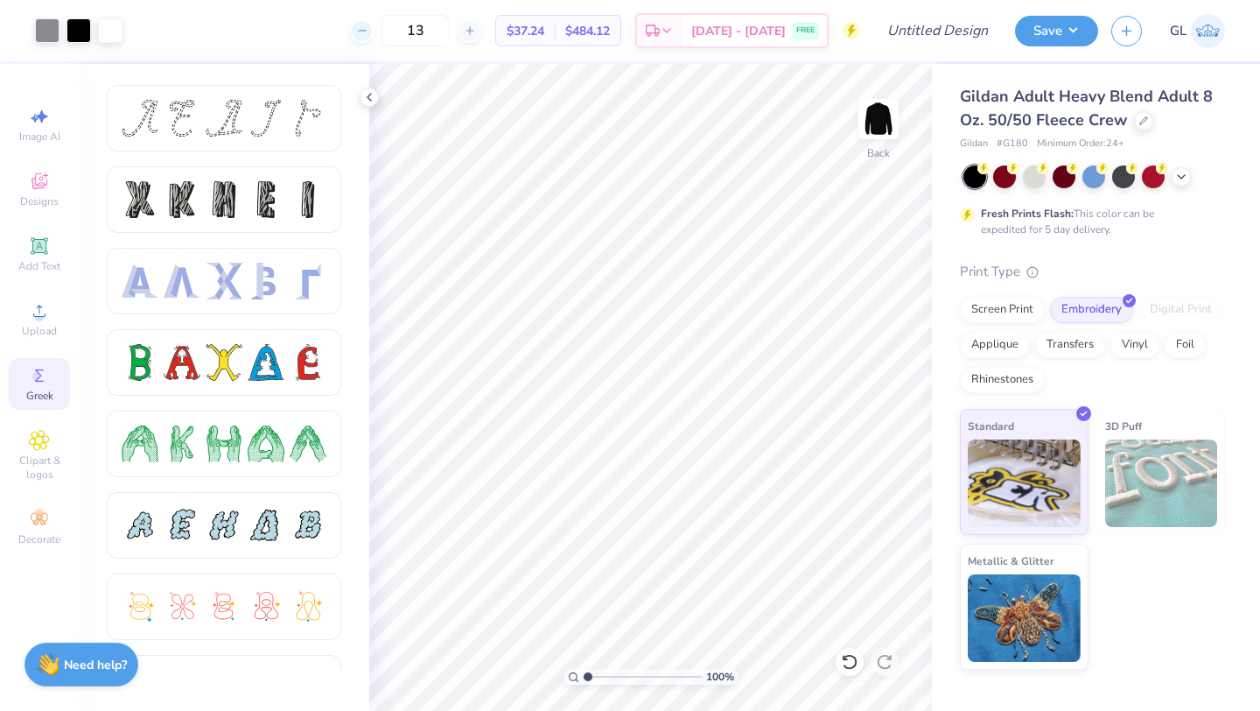
click at [368, 31] on icon at bounding box center [362, 31] width 12 height 12
type input "12"
click at [1045, 102] on span "Gildan Adult Heavy Blend Adult 8 Oz. 50/50 Fleece Crew" at bounding box center [1086, 108] width 253 height 45
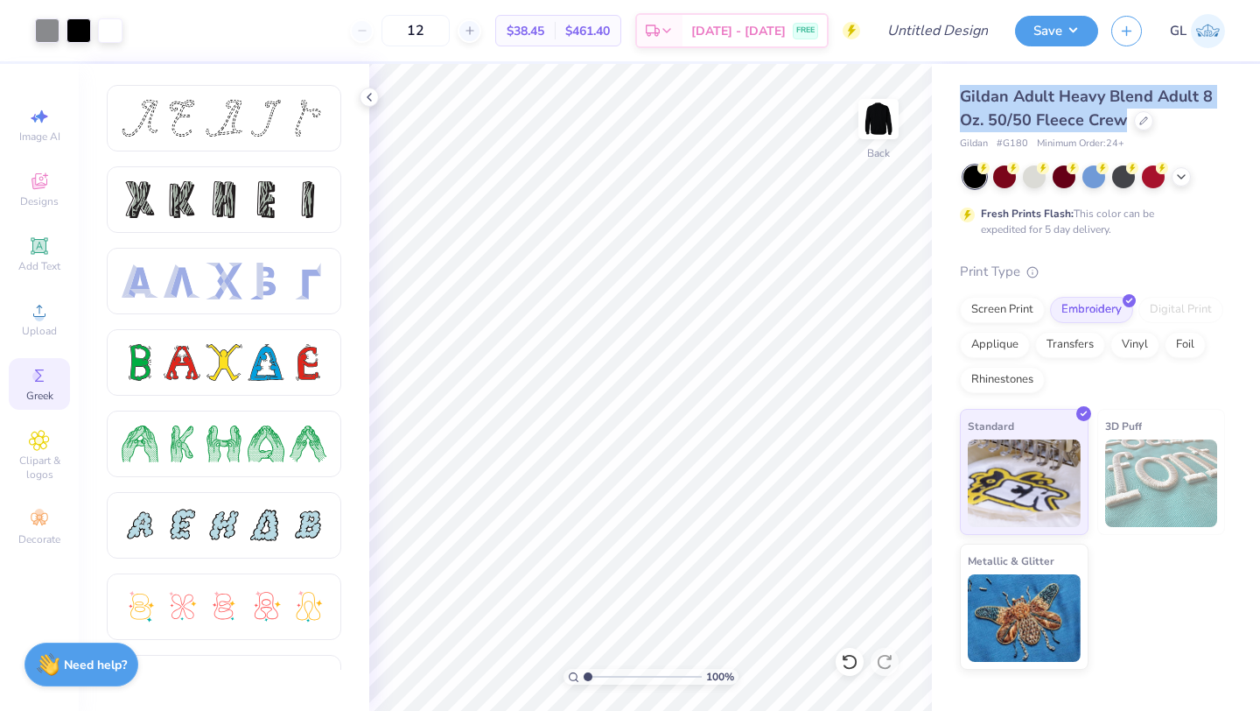
click at [1045, 102] on span "Gildan Adult Heavy Blend Adult 8 Oz. 50/50 Fleece Crew" at bounding box center [1086, 108] width 253 height 45
